Goal: Communication & Community: Answer question/provide support

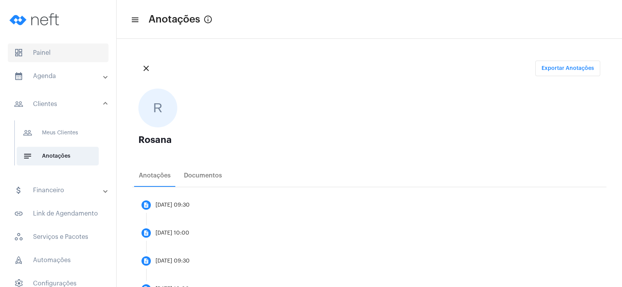
scroll to position [265, 0]
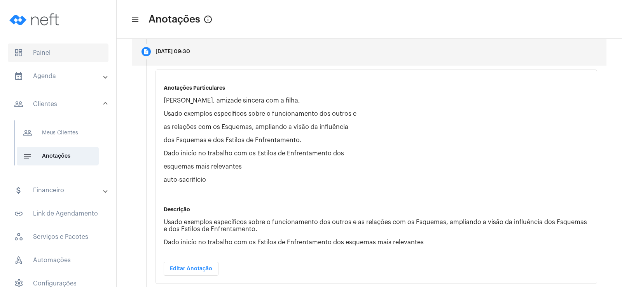
click at [36, 51] on span "dashboard Painel" at bounding box center [58, 53] width 101 height 19
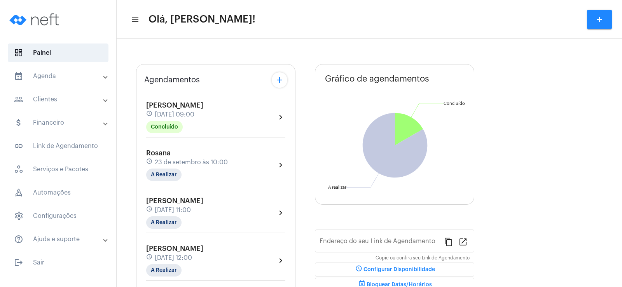
type input "[URL][DOMAIN_NAME]"
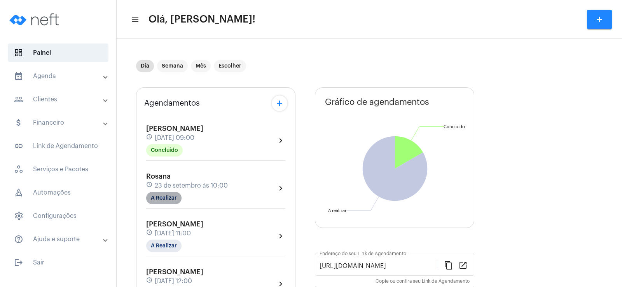
click at [161, 203] on mat-chip "A Realizar" at bounding box center [163, 198] width 35 height 12
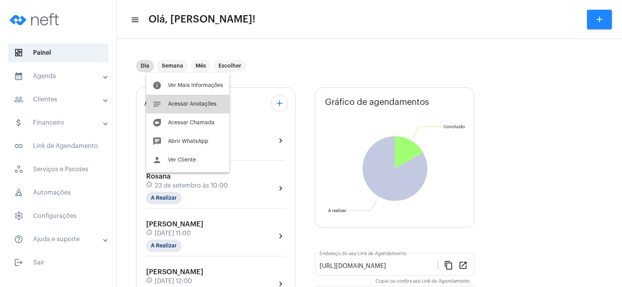
click at [197, 106] on span "Acessar Anotações" at bounding box center [192, 103] width 49 height 5
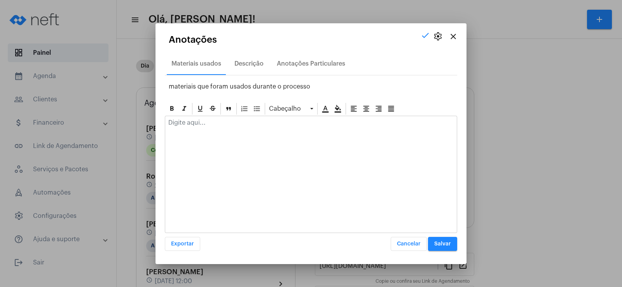
click at [180, 122] on p at bounding box center [310, 122] width 285 height 7
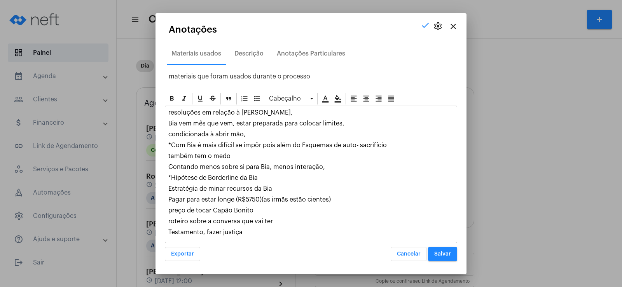
click at [251, 236] on div "resoluções em relação à [PERSON_NAME], Bia vem mês que vem, estar preparada par…" at bounding box center [310, 174] width 291 height 137
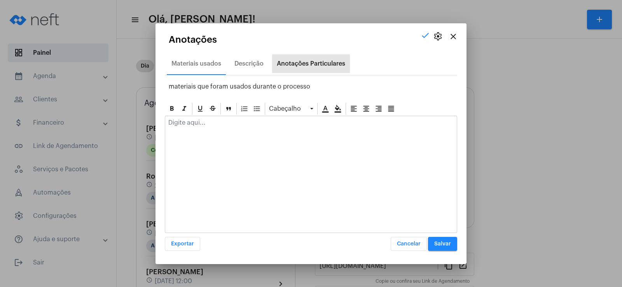
click at [301, 55] on div "Anotações Particulares" at bounding box center [311, 63] width 78 height 19
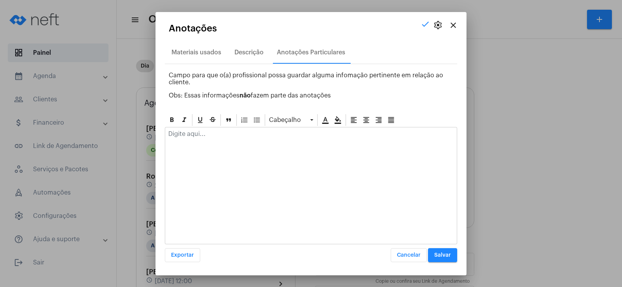
click at [251, 137] on p at bounding box center [310, 134] width 285 height 7
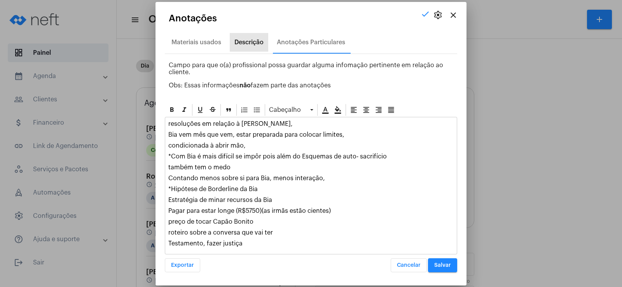
click at [252, 42] on div "Descrição" at bounding box center [248, 42] width 29 height 7
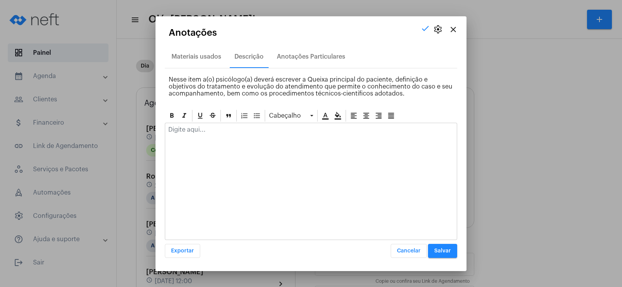
click at [184, 133] on p at bounding box center [310, 129] width 285 height 7
click at [307, 52] on div "Anotações Particulares" at bounding box center [311, 56] width 78 height 19
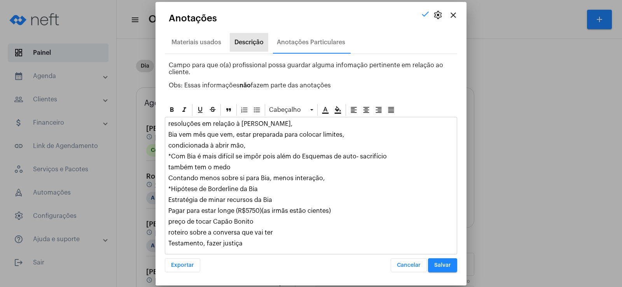
click at [247, 42] on div "Descrição" at bounding box center [248, 42] width 29 height 7
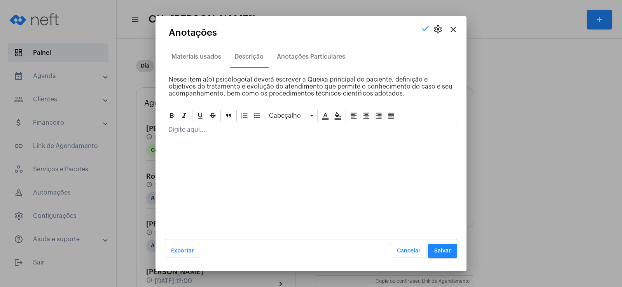
click at [197, 137] on div at bounding box center [310, 131] width 291 height 17
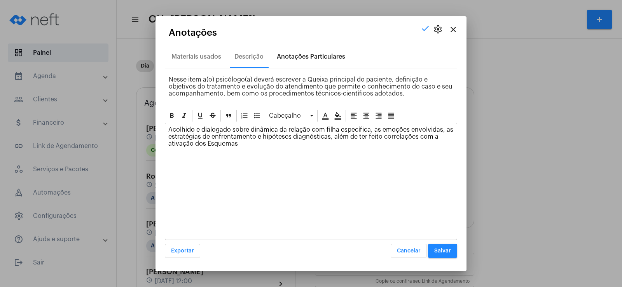
click at [300, 58] on div "Anotações Particulares" at bounding box center [311, 56] width 68 height 7
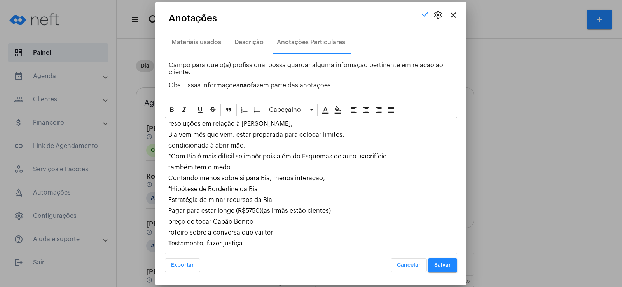
click at [264, 249] on div "resoluções em relação à [PERSON_NAME], Bia vem mês que vem, estar preparada par…" at bounding box center [310, 185] width 291 height 137
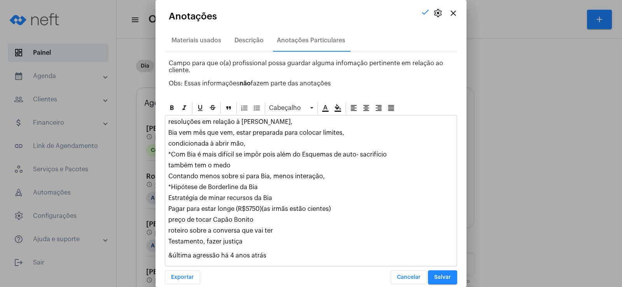
click at [175, 257] on p "Testamento, fazer justiça &última agressão há 4 anos atrás" at bounding box center [310, 248] width 285 height 21
click at [267, 253] on p "Testamento, fazer justiça & última agressão há 4 anos atrás" at bounding box center [310, 248] width 285 height 21
click at [434, 279] on span "Salvar" at bounding box center [442, 277] width 17 height 5
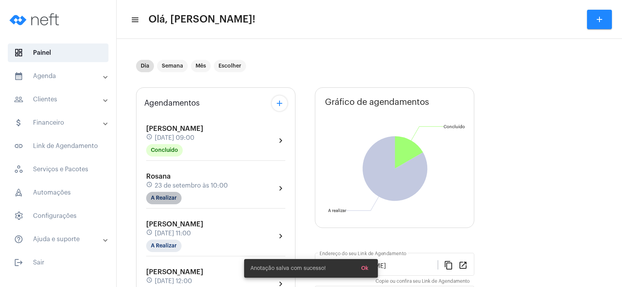
click at [153, 199] on mat-chip "A Realizar" at bounding box center [163, 198] width 35 height 12
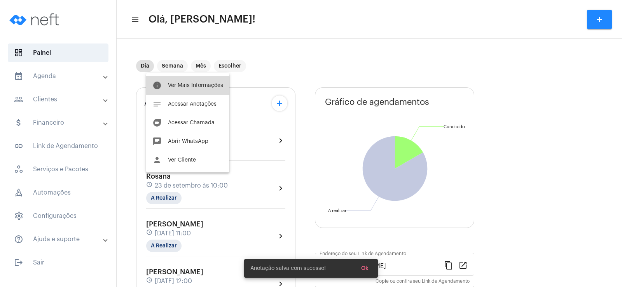
click at [189, 83] on span "Ver Mais Informações" at bounding box center [195, 85] width 55 height 5
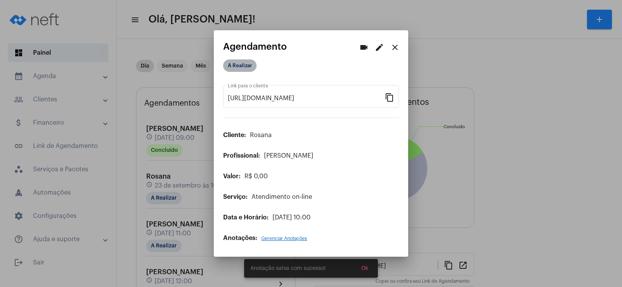
click at [241, 65] on mat-chip "A Realizar" at bounding box center [239, 65] width 33 height 12
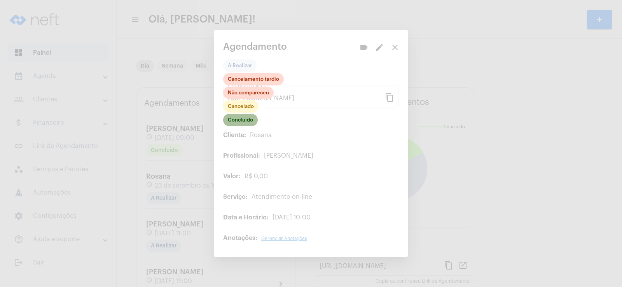
click at [242, 124] on mat-chip "Concluído" at bounding box center [240, 120] width 35 height 12
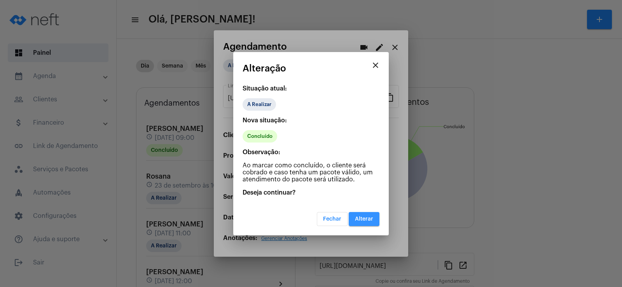
click at [370, 223] on button "Alterar" at bounding box center [364, 219] width 31 height 14
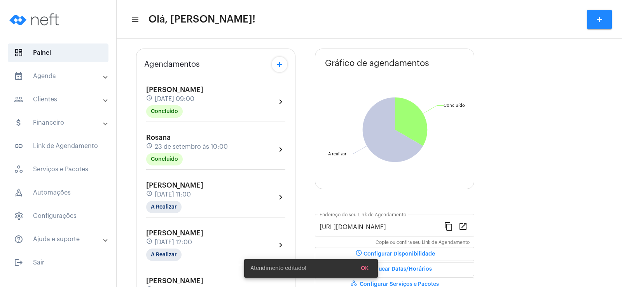
scroll to position [117, 0]
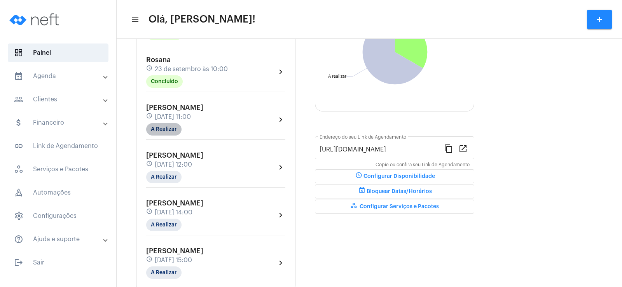
click at [161, 132] on mat-chip "A Realizar" at bounding box center [163, 129] width 35 height 12
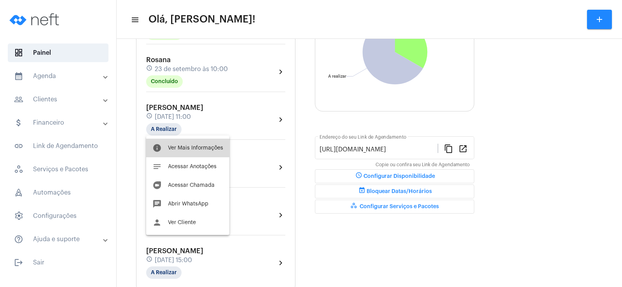
click at [201, 152] on button "info Ver Mais Informações" at bounding box center [187, 148] width 83 height 19
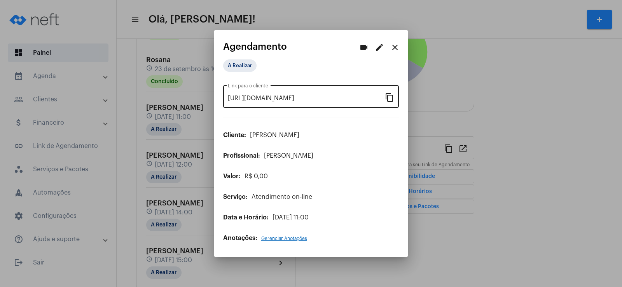
click at [387, 96] on mat-icon "content_copy" at bounding box center [389, 96] width 9 height 9
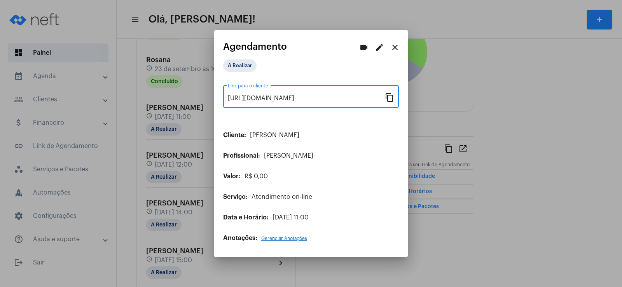
click at [367, 46] on mat-icon "videocam" at bounding box center [363, 47] width 9 height 9
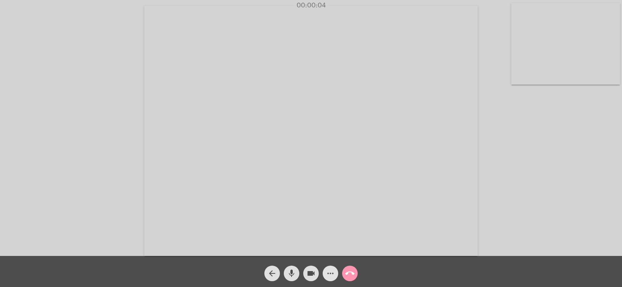
click at [325, 273] on button "more_horiz" at bounding box center [331, 274] width 16 height 16
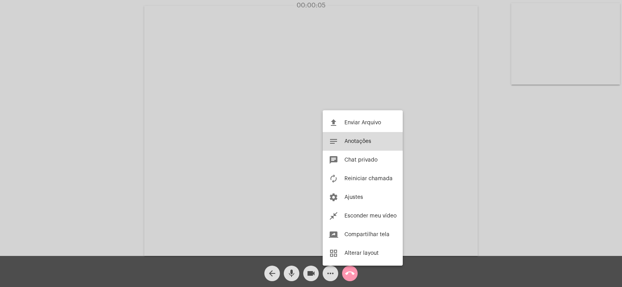
click at [361, 138] on button "notes Anotações" at bounding box center [363, 141] width 80 height 19
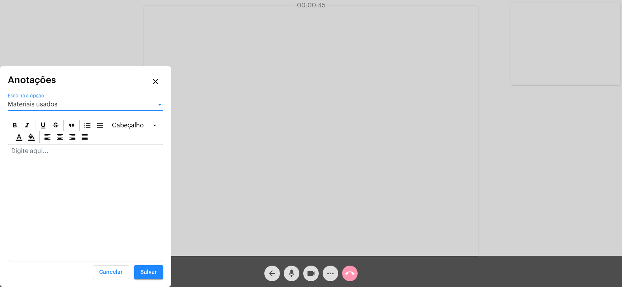
click at [32, 106] on span "Materiais usados" at bounding box center [33, 104] width 50 height 6
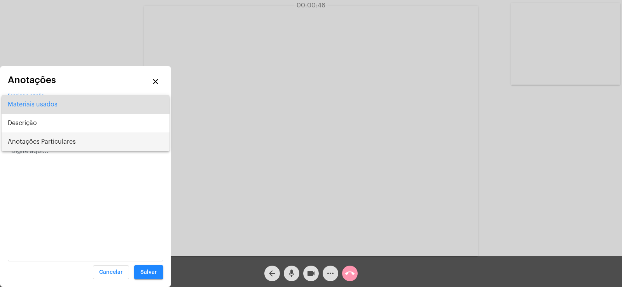
click at [44, 141] on span "Anotações Particulares" at bounding box center [85, 142] width 155 height 19
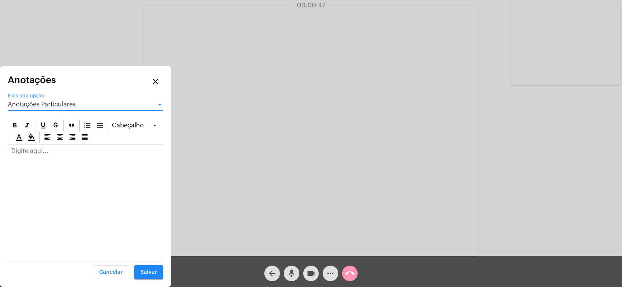
click at [44, 155] on div at bounding box center [85, 153] width 155 height 17
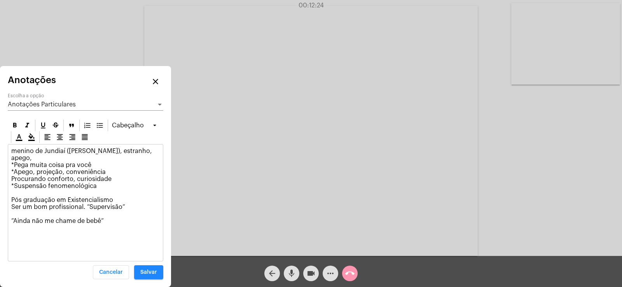
drag, startPoint x: 14, startPoint y: 215, endPoint x: 30, endPoint y: 215, distance: 15.9
click at [30, 215] on p "menino de Jundiaí ([PERSON_NAME]), estranho, apego, *Pega muita coisa pra você …" at bounding box center [85, 186] width 148 height 77
click at [16, 124] on icon at bounding box center [14, 125] width 3 height 5
click at [113, 211] on p "menino de Jundiaí ([PERSON_NAME]), estranho, apego, *Pega muita coisa pra você …" at bounding box center [85, 186] width 148 height 77
click at [88, 167] on p "menino de Jundiaí ([PERSON_NAME]), estranho, apego, *Pega muita coisa pra você …" at bounding box center [85, 193] width 148 height 91
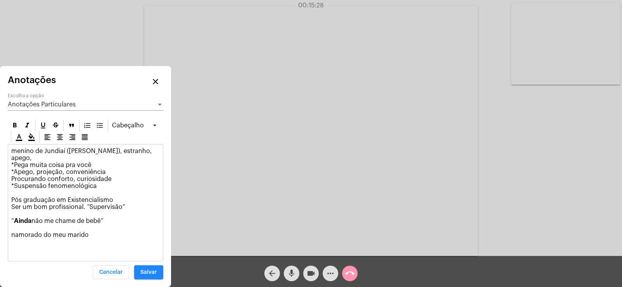
click at [103, 167] on p "menino de Jundiaí ([PERSON_NAME]), estranho, apego, *Pega muita coisa pra você …" at bounding box center [85, 193] width 148 height 91
click at [90, 225] on p "menino de Jundiaí ([PERSON_NAME]), estranho, apego, *Pega muita coisa pra você …" at bounding box center [85, 193] width 148 height 91
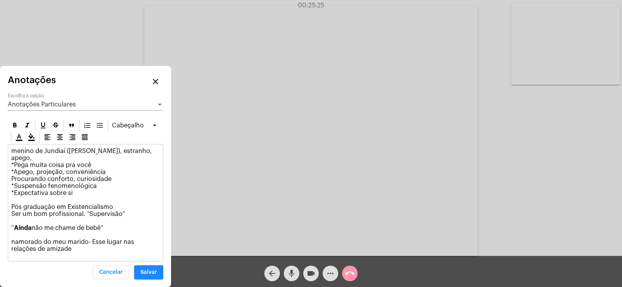
click at [43, 105] on span "Anotações Particulares" at bounding box center [42, 104] width 68 height 6
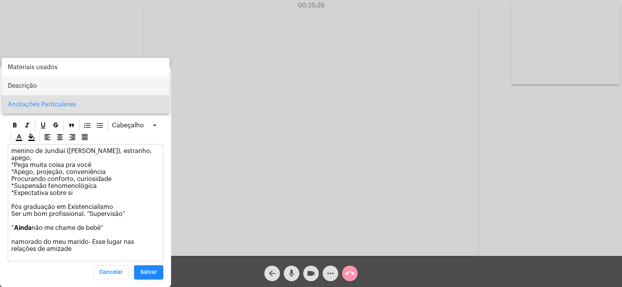
click at [26, 81] on span "Descrição" at bounding box center [85, 86] width 155 height 19
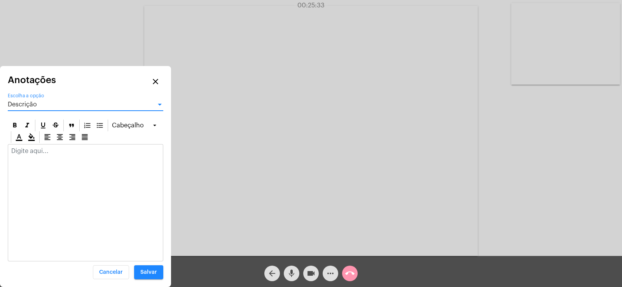
click at [38, 108] on div "Descrição Escolha a opção" at bounding box center [85, 101] width 155 height 17
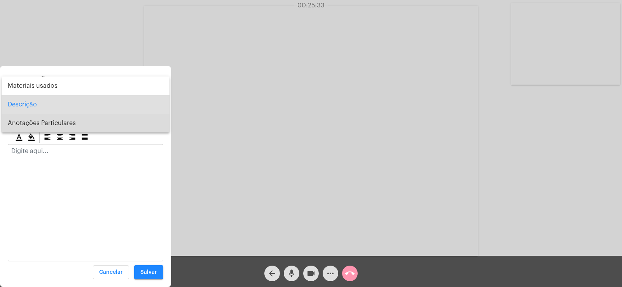
click at [38, 125] on span "Anotações Particulares" at bounding box center [85, 123] width 155 height 19
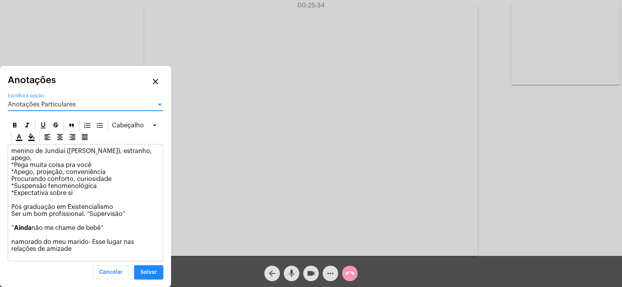
click at [38, 107] on span "Anotações Particulares" at bounding box center [42, 104] width 68 height 6
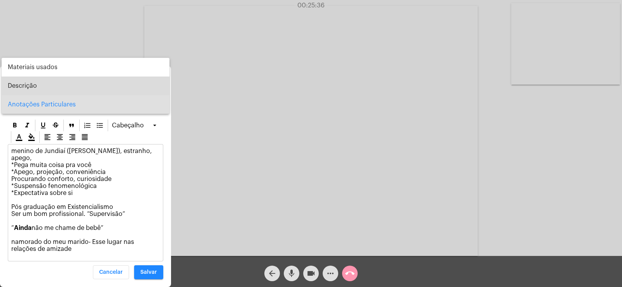
click at [39, 87] on span "Descrição" at bounding box center [85, 86] width 155 height 19
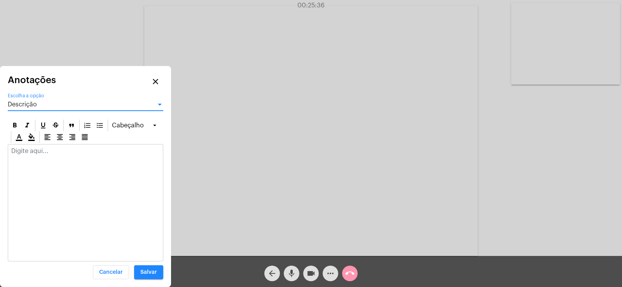
click at [27, 157] on div at bounding box center [85, 153] width 155 height 17
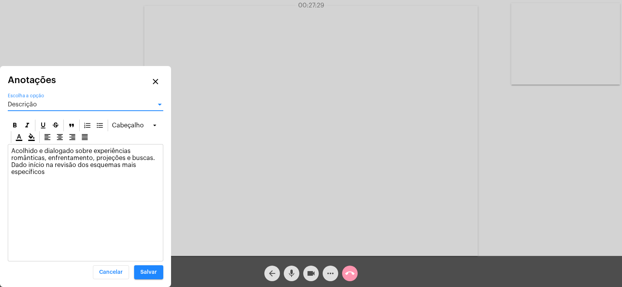
click at [51, 106] on div "Descrição" at bounding box center [82, 104] width 148 height 7
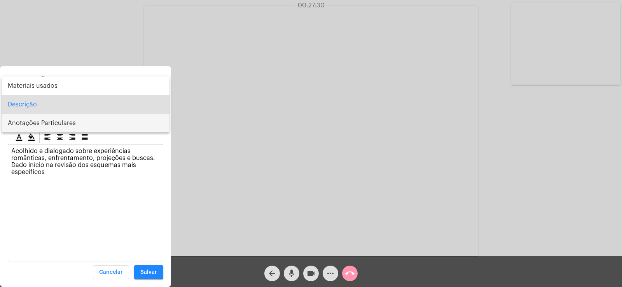
click at [55, 121] on span "Anotações Particulares" at bounding box center [85, 123] width 155 height 19
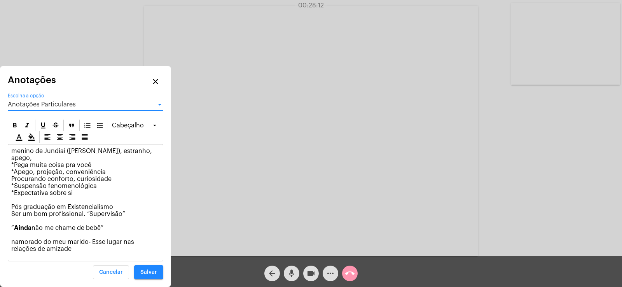
click at [64, 105] on span "Anotações Particulares" at bounding box center [42, 104] width 68 height 6
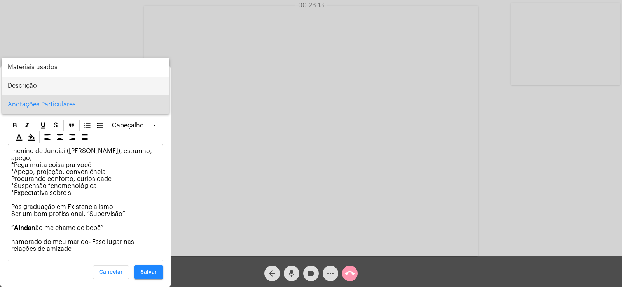
click at [31, 91] on span "Descrição" at bounding box center [85, 86] width 155 height 19
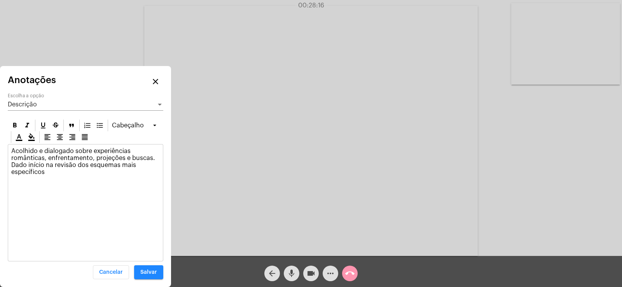
drag, startPoint x: 10, startPoint y: 164, endPoint x: 57, endPoint y: 176, distance: 48.1
click at [57, 176] on div "Acolhido e dialogado sobre experiências românticas, enfrentamento, projeções e …" at bounding box center [85, 164] width 155 height 38
copy p "Dado início na revisão dos esquemas mais específicos"
click at [44, 103] on div "Descrição" at bounding box center [82, 104] width 148 height 7
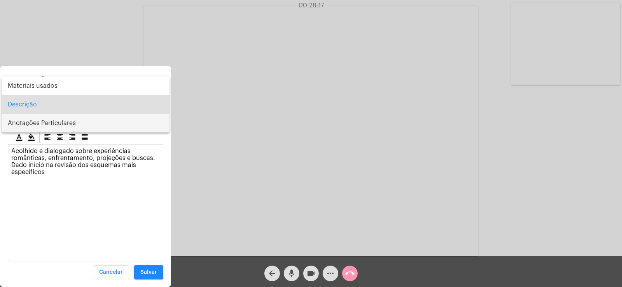
click at [54, 127] on span "Anotações Particulares" at bounding box center [85, 123] width 155 height 19
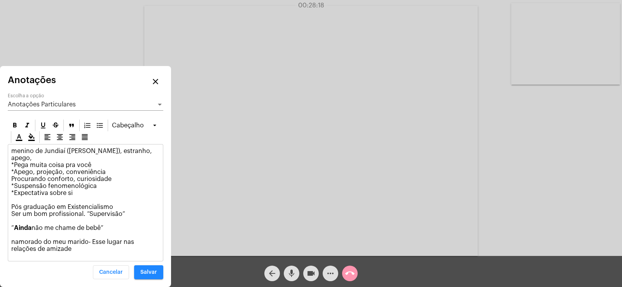
click at [59, 253] on div "menino de Jundiaí ([PERSON_NAME]), estranho, apego, *Pega muita coisa pra você …" at bounding box center [85, 202] width 155 height 117
click at [57, 245] on p "menino de Jundiaí ([PERSON_NAME]), estranho, apego, *Pega muita coisa pra você …" at bounding box center [85, 200] width 148 height 105
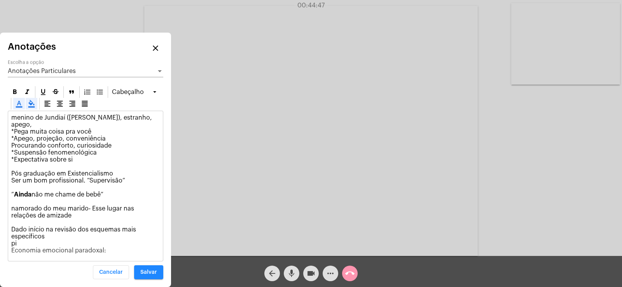
click at [69, 74] on span "Anotações Particulares" at bounding box center [42, 71] width 68 height 6
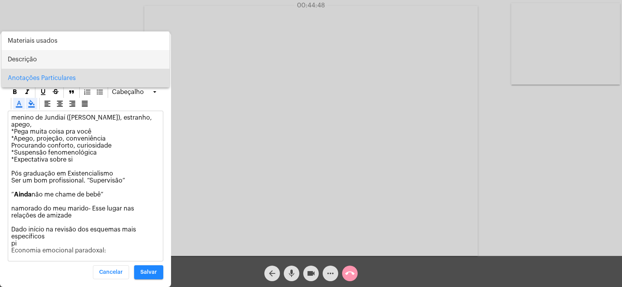
click at [38, 59] on span "Descrição" at bounding box center [85, 59] width 155 height 19
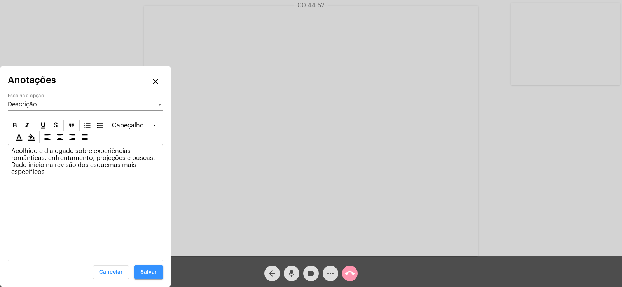
click at [150, 277] on button "Salvar" at bounding box center [148, 272] width 29 height 14
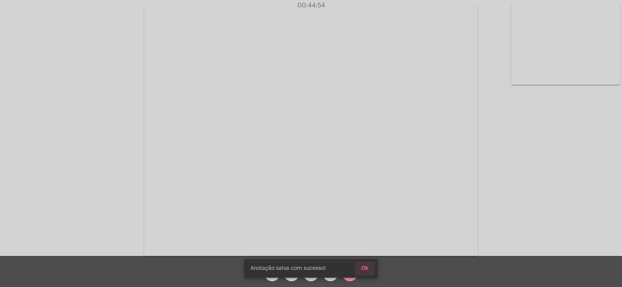
click at [367, 271] on span "Ok" at bounding box center [364, 268] width 7 height 5
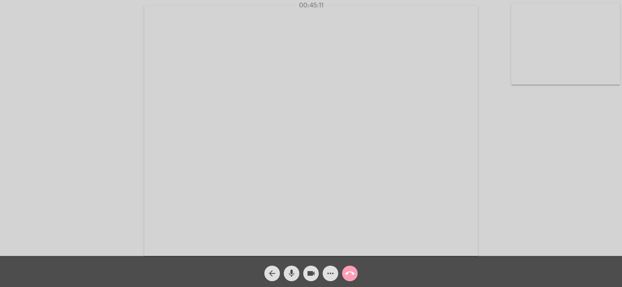
click at [351, 271] on mat-icon "call_end" at bounding box center [349, 273] width 9 height 9
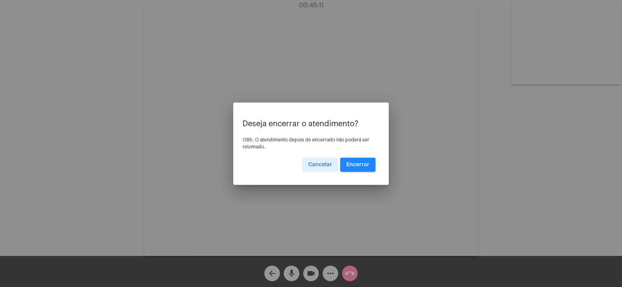
click at [356, 161] on button "Encerrar" at bounding box center [357, 165] width 35 height 14
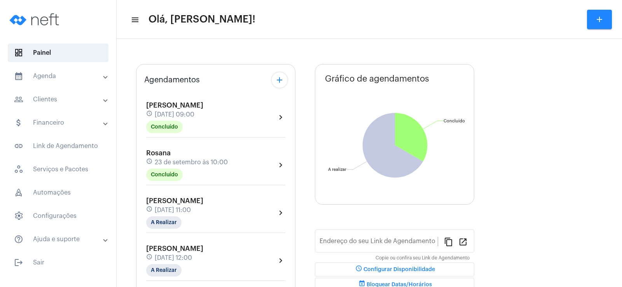
type input "[URL][DOMAIN_NAME]"
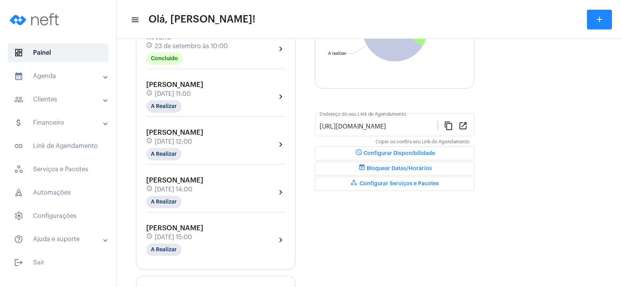
scroll to position [143, 0]
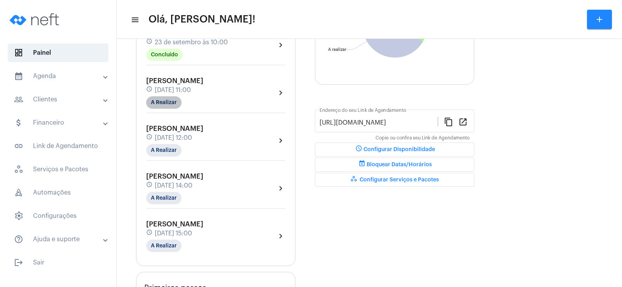
click at [159, 97] on mat-chip "A Realizar" at bounding box center [163, 102] width 35 height 12
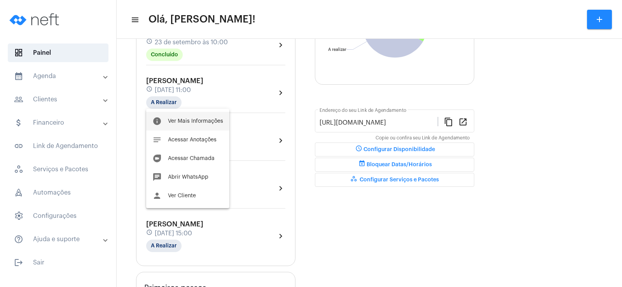
click at [173, 125] on button "info Ver Mais Informações" at bounding box center [187, 121] width 83 height 19
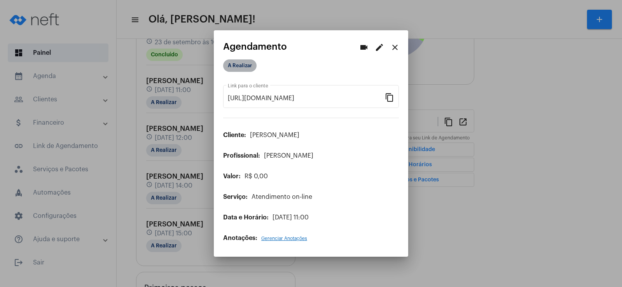
click at [236, 67] on mat-chip "A Realizar" at bounding box center [239, 65] width 33 height 12
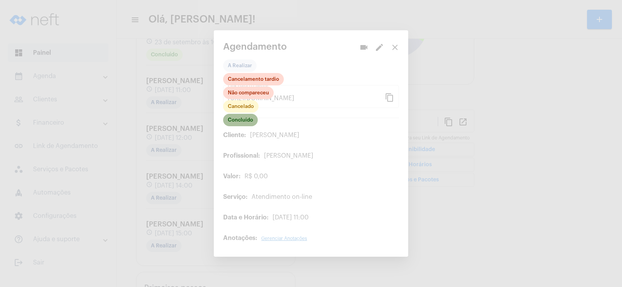
click at [250, 114] on mat-chip "Concluído" at bounding box center [240, 120] width 35 height 12
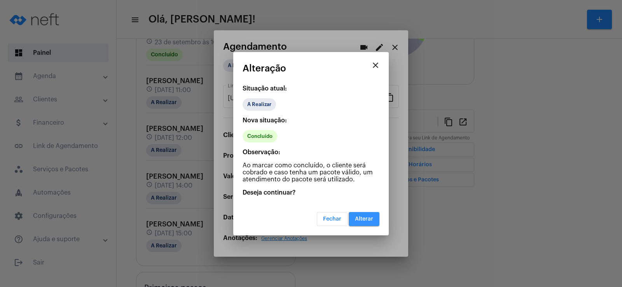
click at [354, 223] on button "Alterar" at bounding box center [364, 219] width 31 height 14
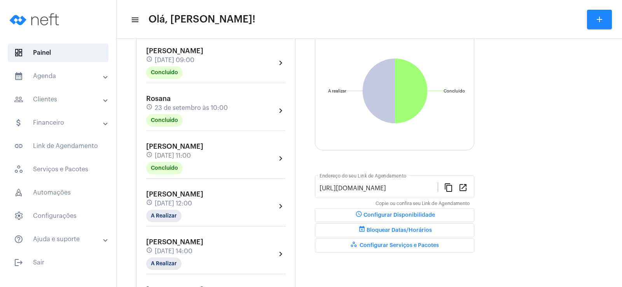
scroll to position [117, 0]
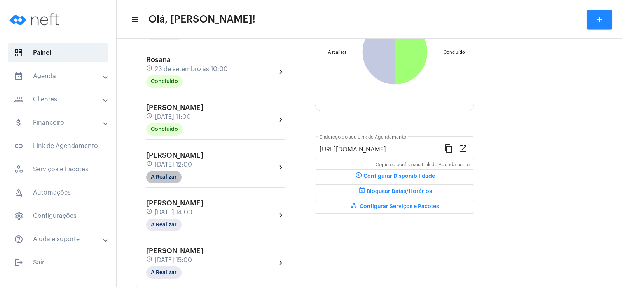
click at [167, 176] on mat-chip "A Realizar" at bounding box center [163, 177] width 35 height 12
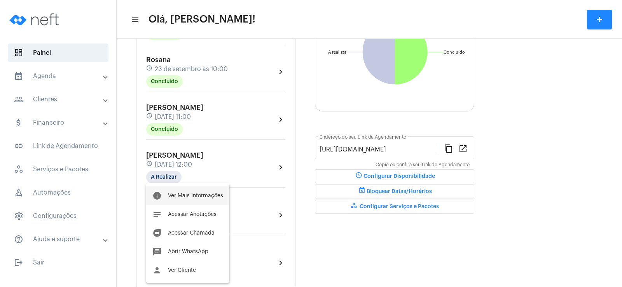
click at [206, 194] on span "Ver Mais Informações" at bounding box center [195, 195] width 55 height 5
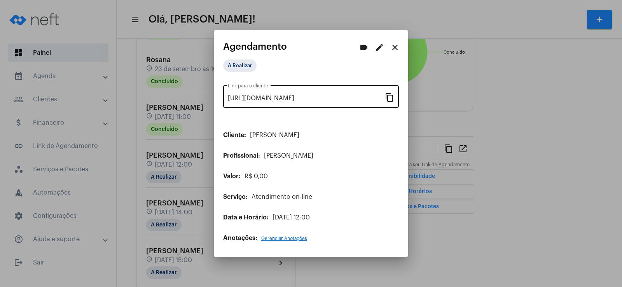
click at [389, 97] on mat-icon "content_copy" at bounding box center [389, 96] width 9 height 9
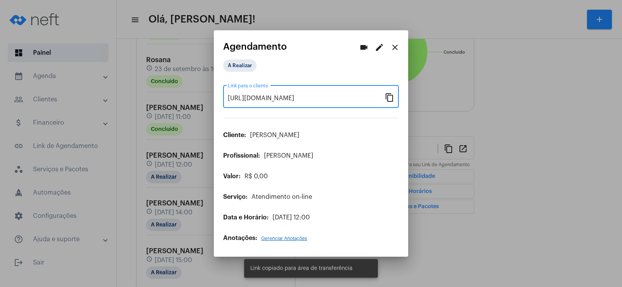
scroll to position [0, 63]
click at [364, 47] on mat-icon "videocam" at bounding box center [363, 47] width 9 height 9
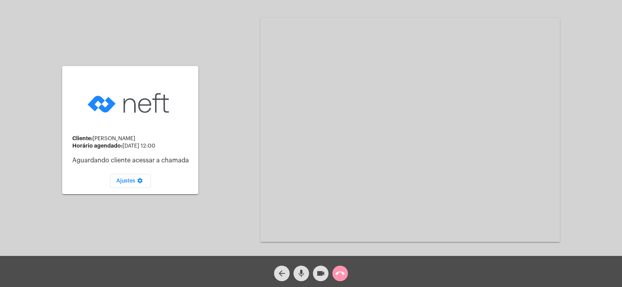
click at [302, 276] on mat-icon "mic" at bounding box center [301, 273] width 9 height 9
click at [324, 276] on mat-icon "videocam" at bounding box center [320, 273] width 9 height 9
click at [591, 61] on div "Cliente: [PERSON_NAME] agendado: [DATE] 12:00 Aguardando cliente acessar a cham…" at bounding box center [311, 129] width 620 height 256
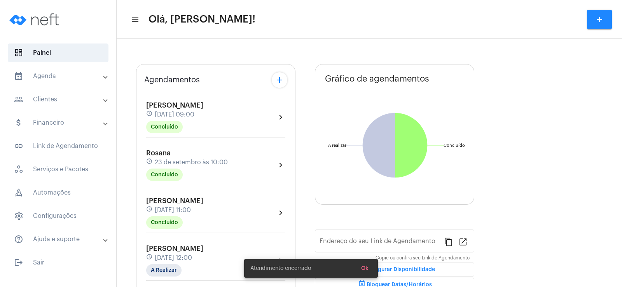
type input "[URL][DOMAIN_NAME]"
